Goal: Task Accomplishment & Management: Use online tool/utility

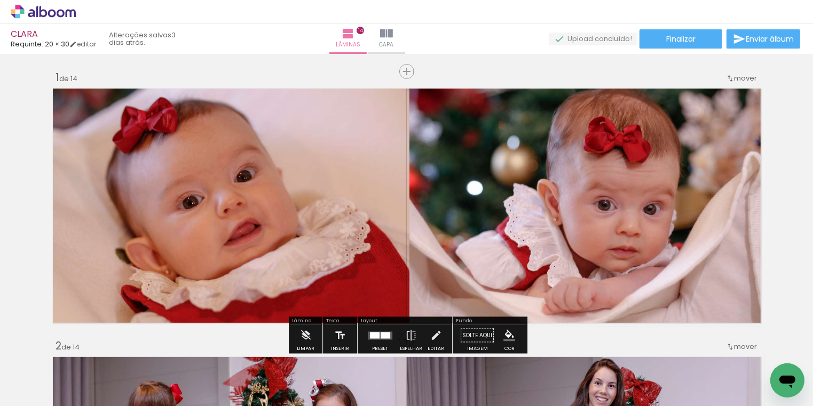
scroll to position [0, 3761]
